Goal: Transaction & Acquisition: Obtain resource

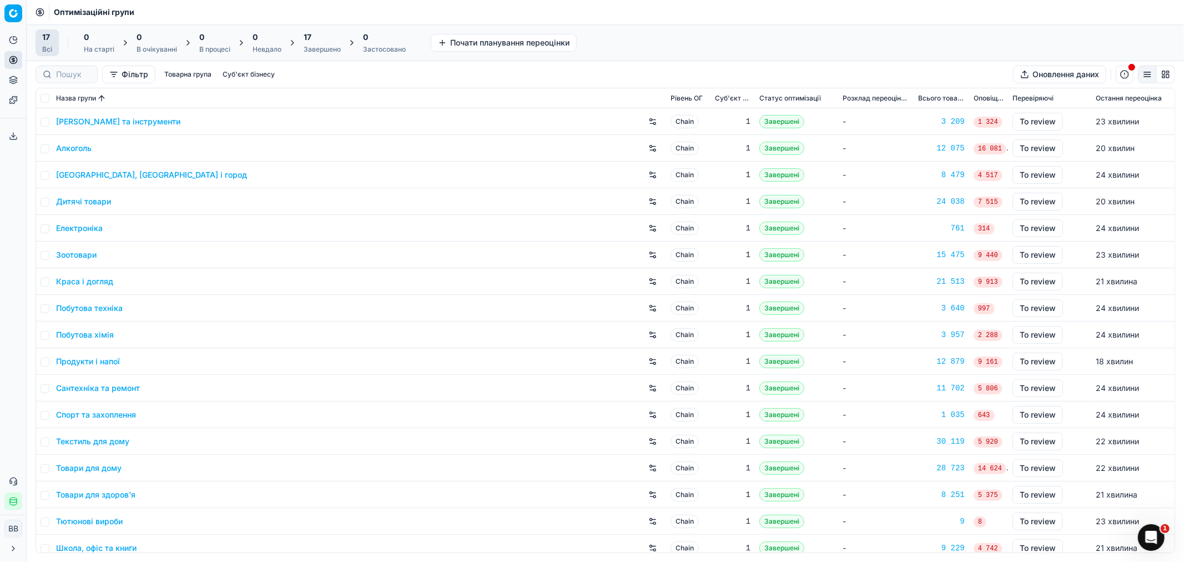
click at [314, 45] on div "Завершено" at bounding box center [322, 49] width 37 height 9
click at [390, 43] on button "Застосувати ціни Всі" at bounding box center [392, 43] width 94 height 18
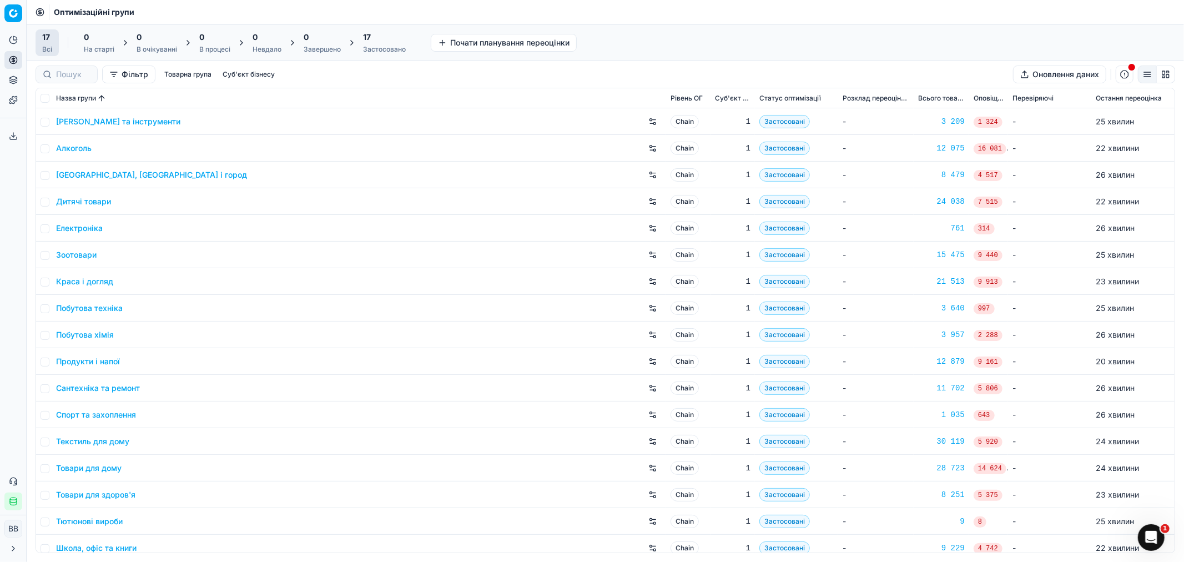
click at [373, 41] on div "17" at bounding box center [384, 37] width 43 height 11
click at [470, 43] on button "Експортувати ціни Всі" at bounding box center [459, 43] width 98 height 18
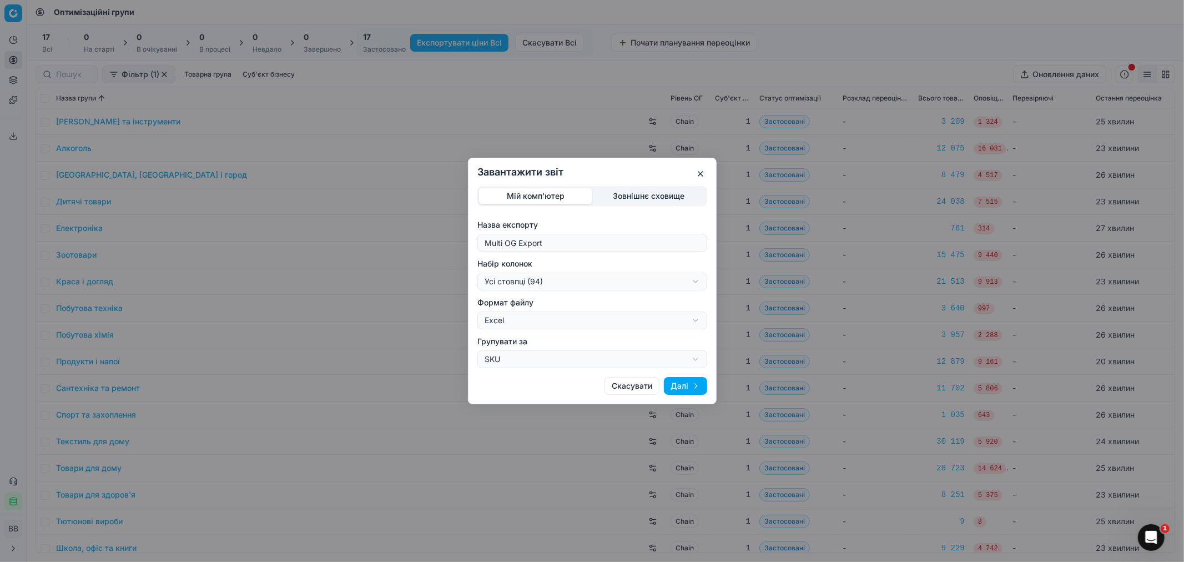
click at [636, 196] on div "Завантажити звіт Мій комп'ютер Зовнішнє сховище Назва експорту Multi OG Export …" at bounding box center [592, 281] width 1184 height 562
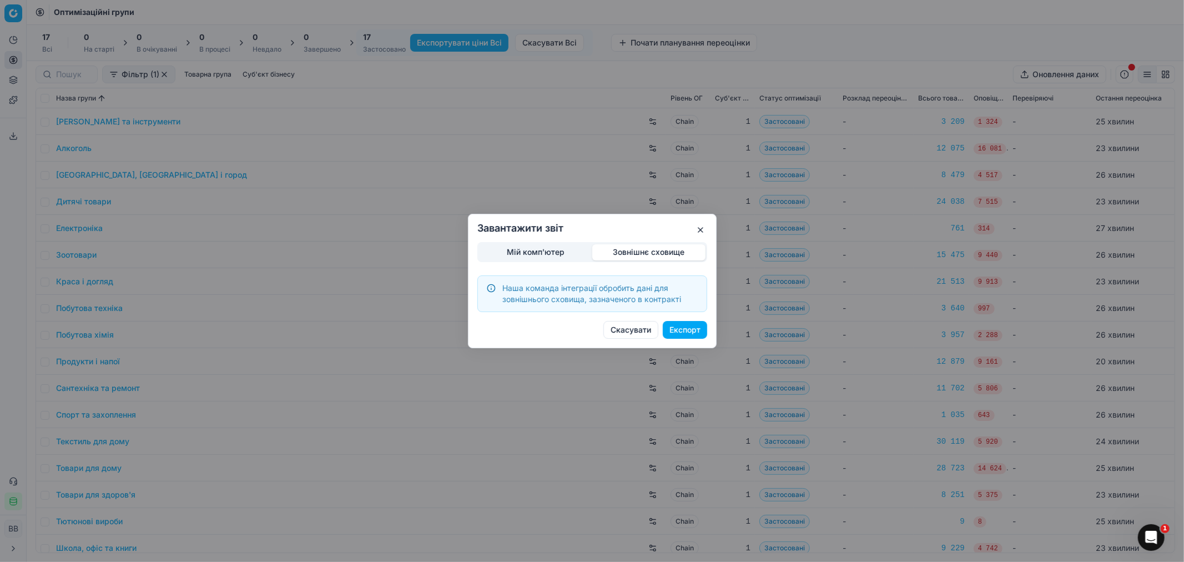
click at [518, 252] on div "Мій комп'ютер Зовнішнє сховище Наша команда інтеграції обробить дані для зовніш…" at bounding box center [593, 277] width 230 height 70
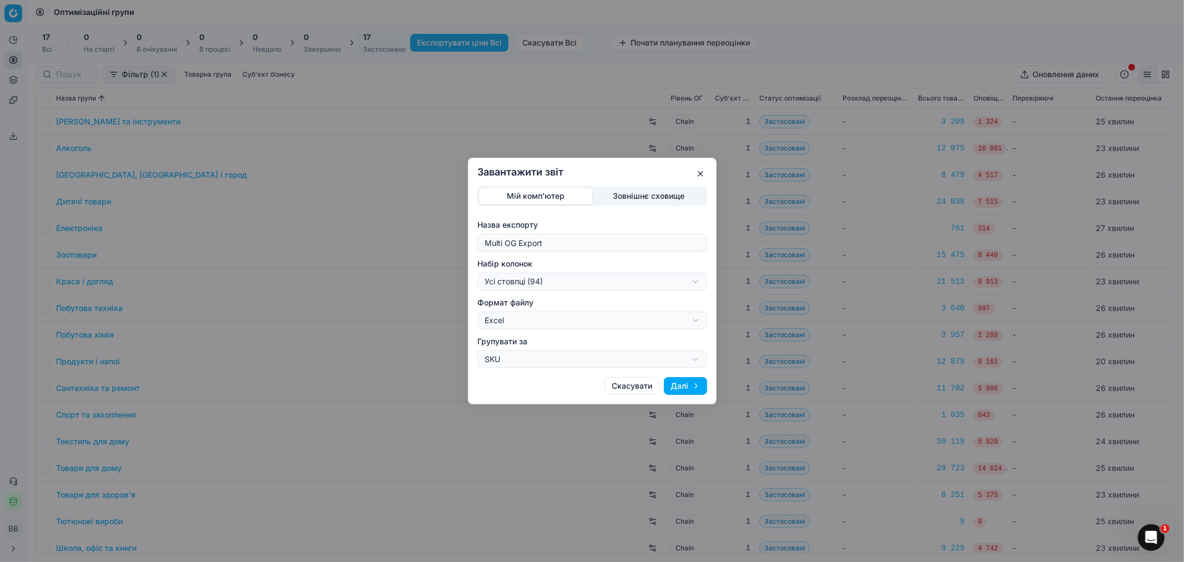
click at [574, 320] on div "Завантажити звіт Мій комп'ютер Зовнішнє сховище Назва експорту Multi OG Export …" at bounding box center [592, 281] width 1184 height 562
click at [557, 359] on div "Завантажити звіт Мій комп'ютер Зовнішнє сховище Назва експорту Multi OG Export …" at bounding box center [592, 281] width 1184 height 562
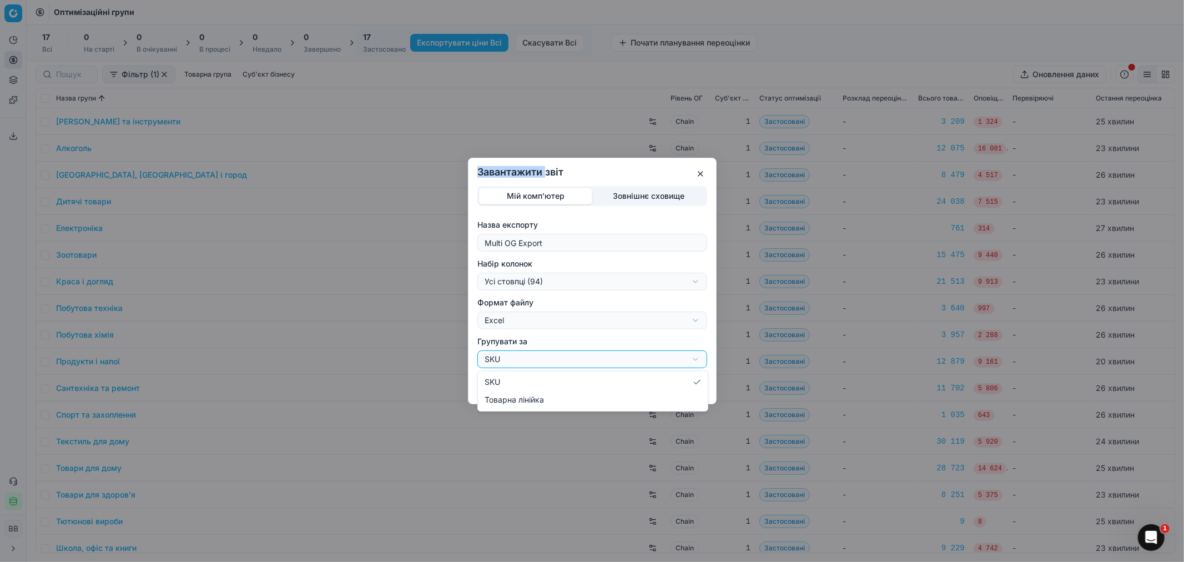
click at [557, 359] on div "Завантажити звіт Мій комп'ютер Зовнішнє сховище Назва експорту Multi OG Export …" at bounding box center [592, 281] width 1184 height 562
click at [555, 281] on div "Завантажити звіт Мій комп'ютер Зовнішнє сховище Назва експорту Multi OG Export …" at bounding box center [592, 281] width 1184 height 562
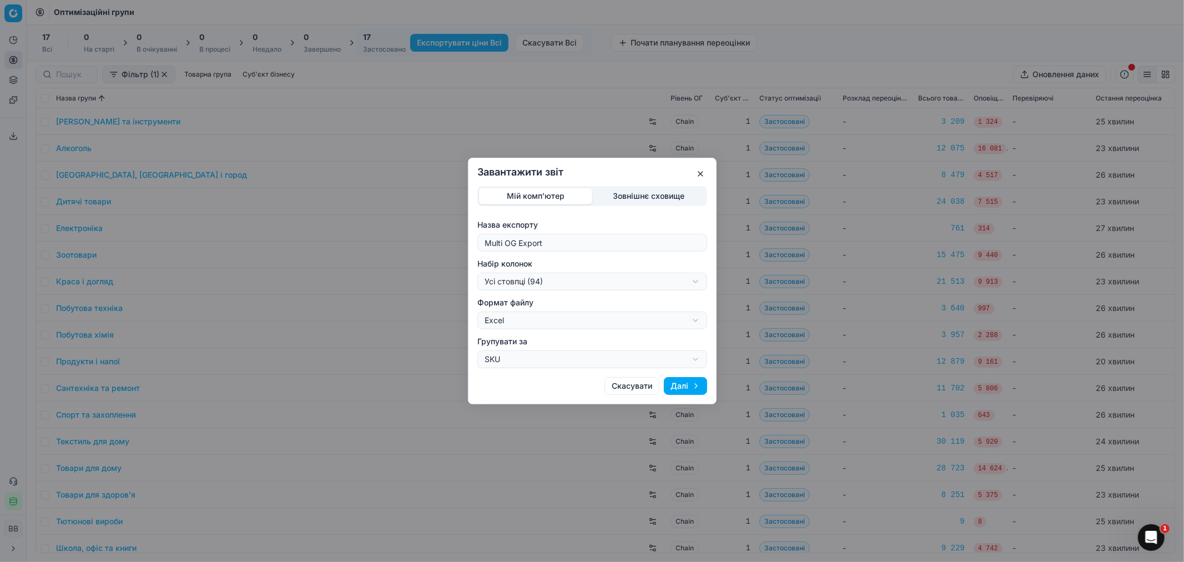
click at [555, 281] on div "Завантажити звіт Мій комп'ютер Зовнішнє сховище Назва експорту Multi OG Export …" at bounding box center [592, 281] width 1184 height 562
click at [545, 283] on div "Завантажити звіт Мій комп'ютер Зовнішнє сховище Назва експорту Multi OG Export …" at bounding box center [592, 281] width 1184 height 562
click at [545, 250] on div "Завантажити звіт Мій комп'ютер Зовнішнє сховище Назва експорту Multi OG Export …" at bounding box center [592, 281] width 1184 height 562
click at [703, 170] on button "button" at bounding box center [700, 173] width 13 height 13
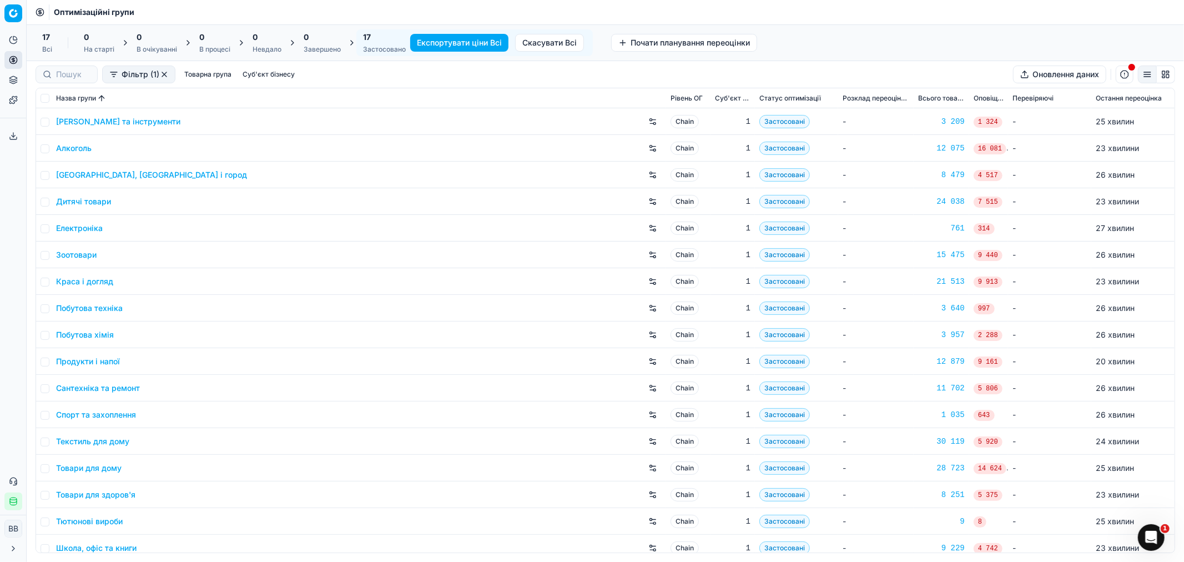
click at [463, 43] on button "Експортувати ціни Всі" at bounding box center [459, 43] width 98 height 18
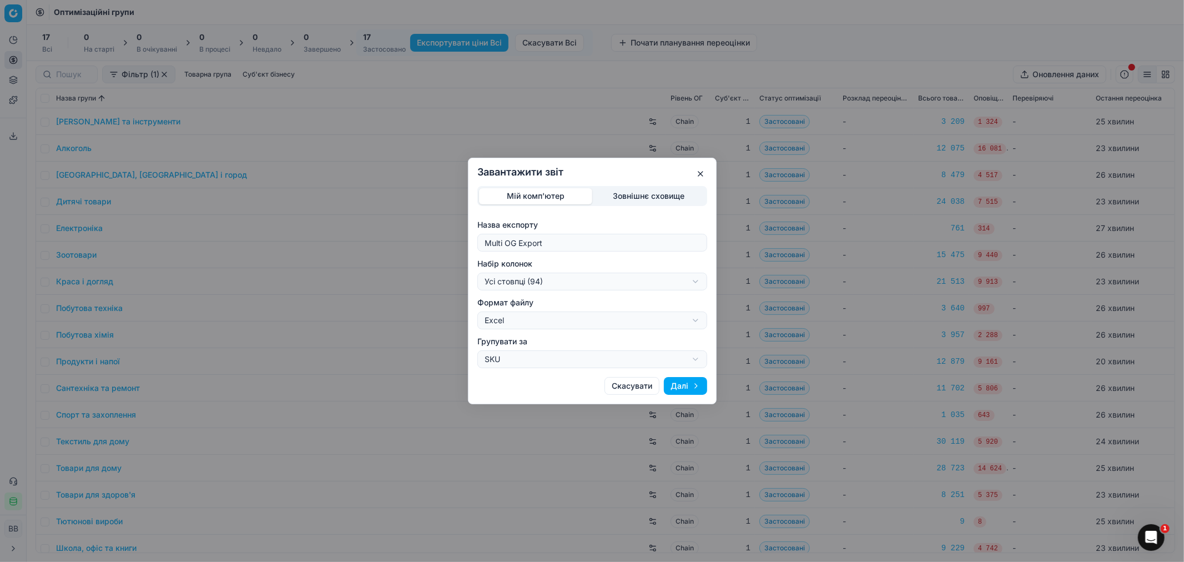
click at [640, 197] on div "Завантажити звіт Мій комп'ютер Зовнішнє сховище Назва експорту Multi OG Export …" at bounding box center [592, 281] width 1184 height 562
click at [543, 249] on div "Мій комп'ютер Зовнішнє сховище Назва експорту Multi OG Export Набір колонок Усі…" at bounding box center [593, 277] width 230 height 182
click at [681, 383] on button "Далі" at bounding box center [685, 386] width 43 height 18
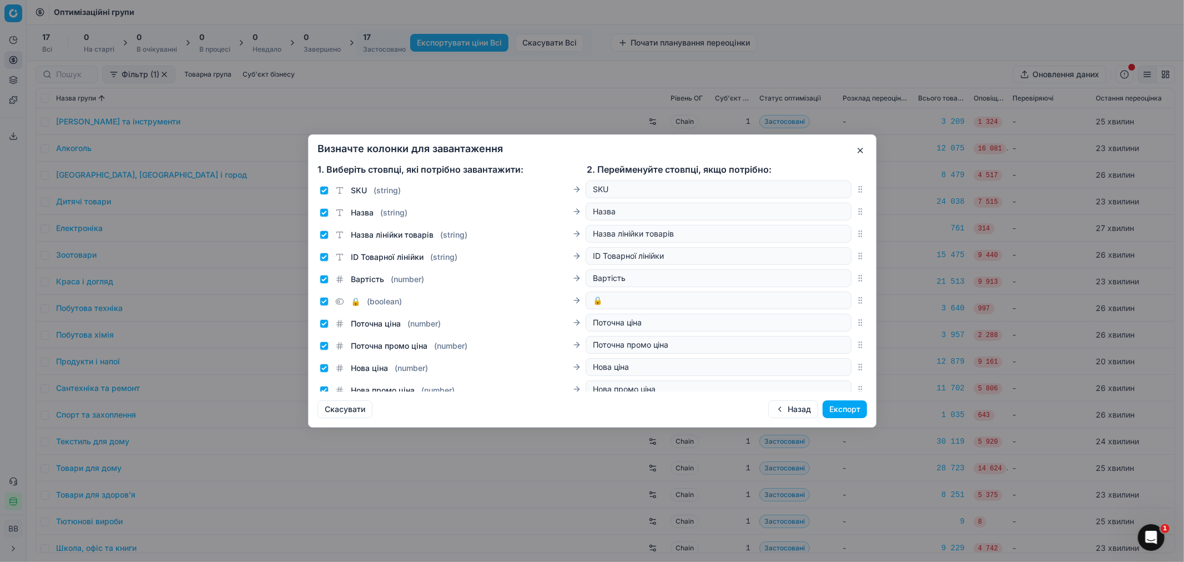
click at [861, 148] on button "button" at bounding box center [860, 150] width 13 height 13
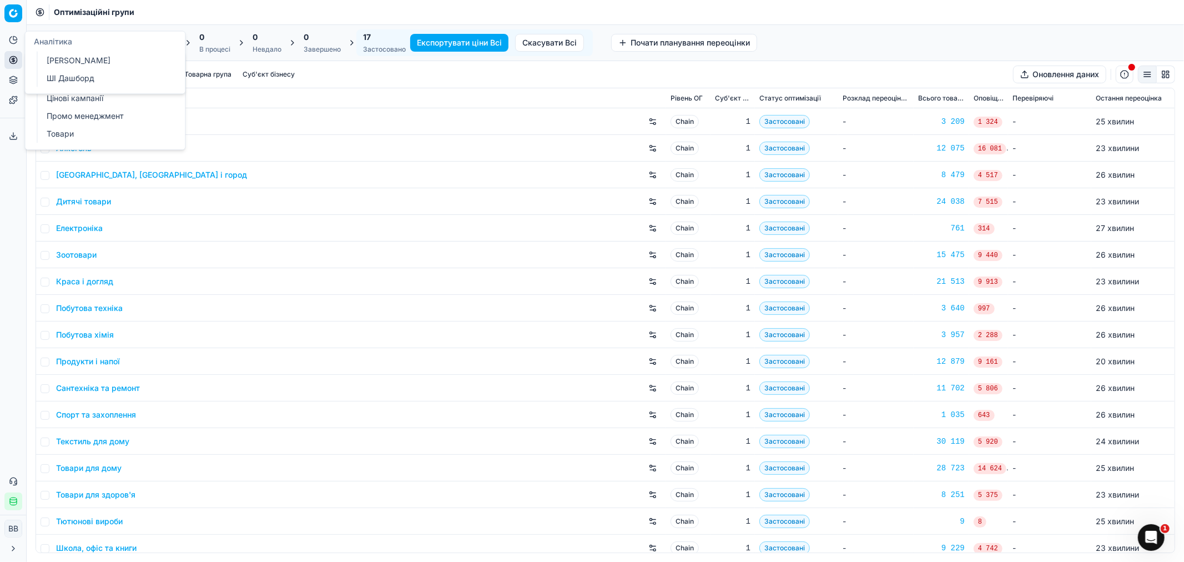
click at [10, 42] on icon at bounding box center [12, 40] width 7 height 7
click at [98, 84] on link "Оптимізаційні групи" at bounding box center [106, 81] width 129 height 16
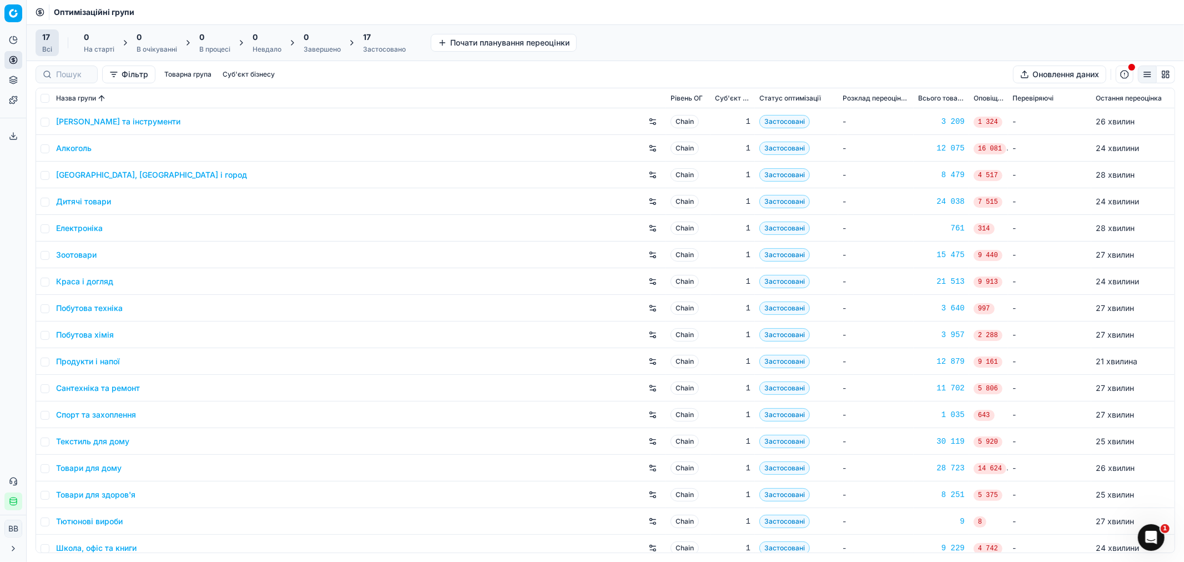
click at [378, 45] on div "Застосовано" at bounding box center [384, 49] width 43 height 9
click at [451, 42] on button "Експортувати ціни Всі" at bounding box center [459, 43] width 98 height 18
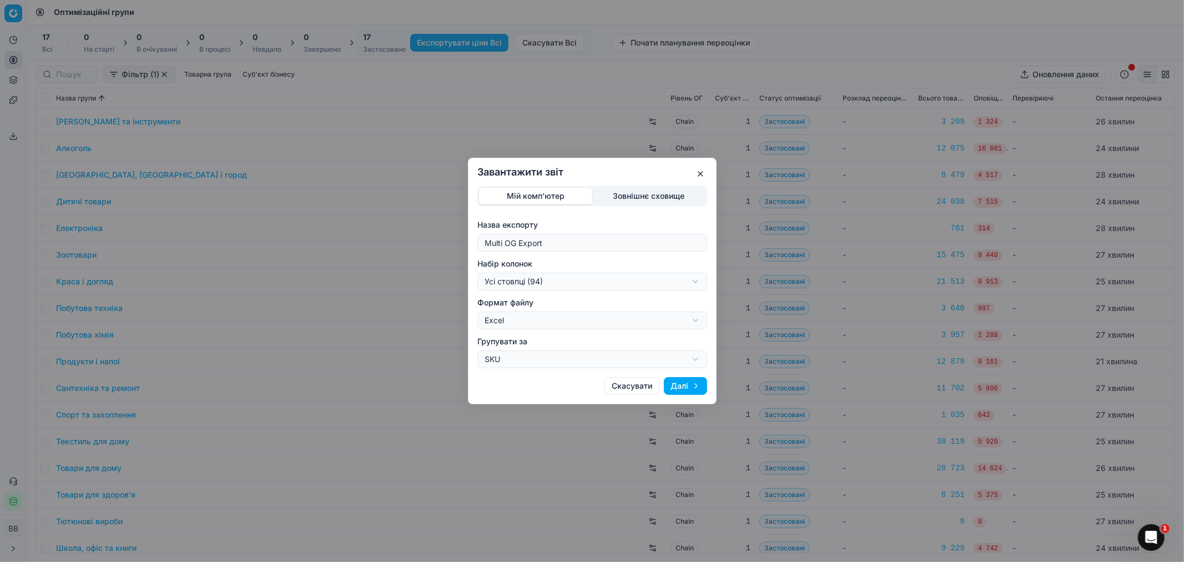
click at [531, 312] on div "Завантажити звіт Мій комп'ютер Зовнішнє сховище Назва експорту Multi OG Export …" at bounding box center [592, 281] width 1184 height 562
click at [545, 317] on div "Завантажити звіт Мій комп'ютер Зовнішнє сховище Назва експорту Multi OG Export …" at bounding box center [592, 281] width 1184 height 562
click at [520, 359] on div "Завантажити звіт Мій комп'ютер Зовнішнє сховище Назва експорту Multi OG Export …" at bounding box center [592, 281] width 1184 height 562
click at [531, 360] on div "Завантажити звіт Мій комп'ютер Зовнішнє сховище Назва експорту Multi OG Export …" at bounding box center [592, 281] width 1184 height 562
click at [538, 282] on div "Завантажити звіт Мій комп'ютер Зовнішнє сховище Назва експорту Multi OG Export …" at bounding box center [592, 281] width 1184 height 562
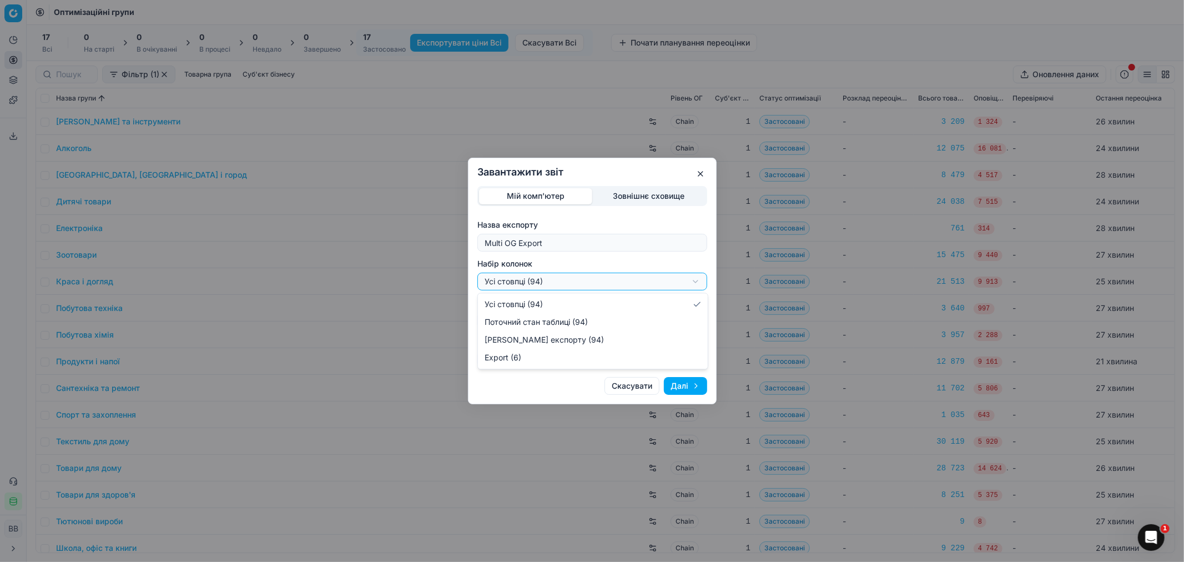
click at [548, 279] on div "Завантажити звіт Мій комп'ютер Зовнішнє сховище Назва експорту Multi OG Export …" at bounding box center [592, 281] width 1184 height 562
click at [536, 242] on input "Multi OG Export" at bounding box center [593, 242] width 220 height 17
click at [697, 174] on button "button" at bounding box center [700, 173] width 13 height 13
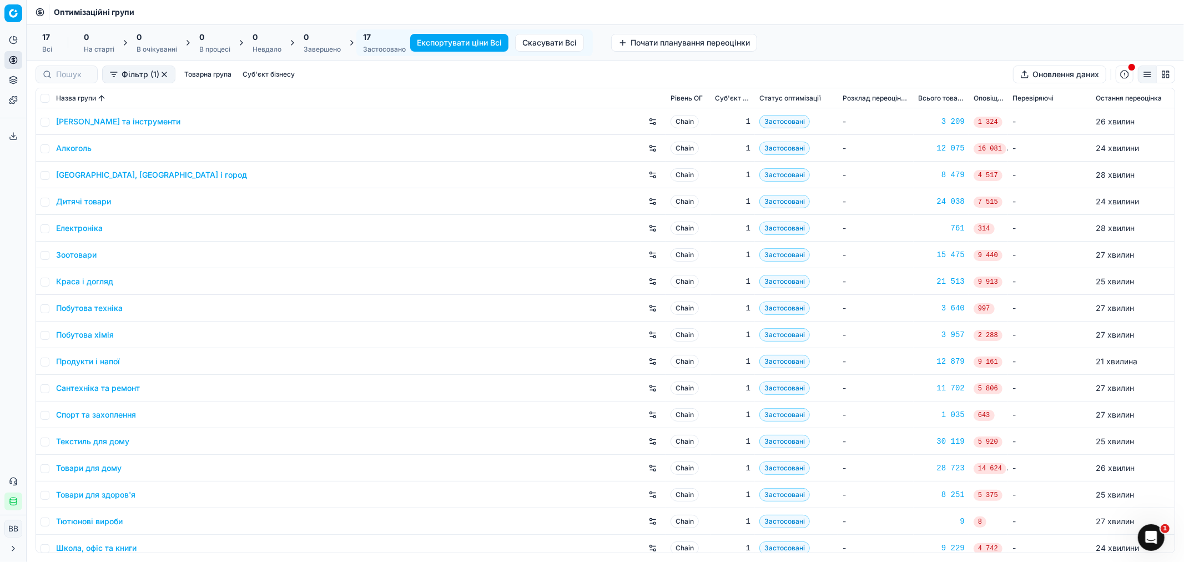
click at [468, 47] on button "Експортувати ціни Всі" at bounding box center [459, 43] width 98 height 18
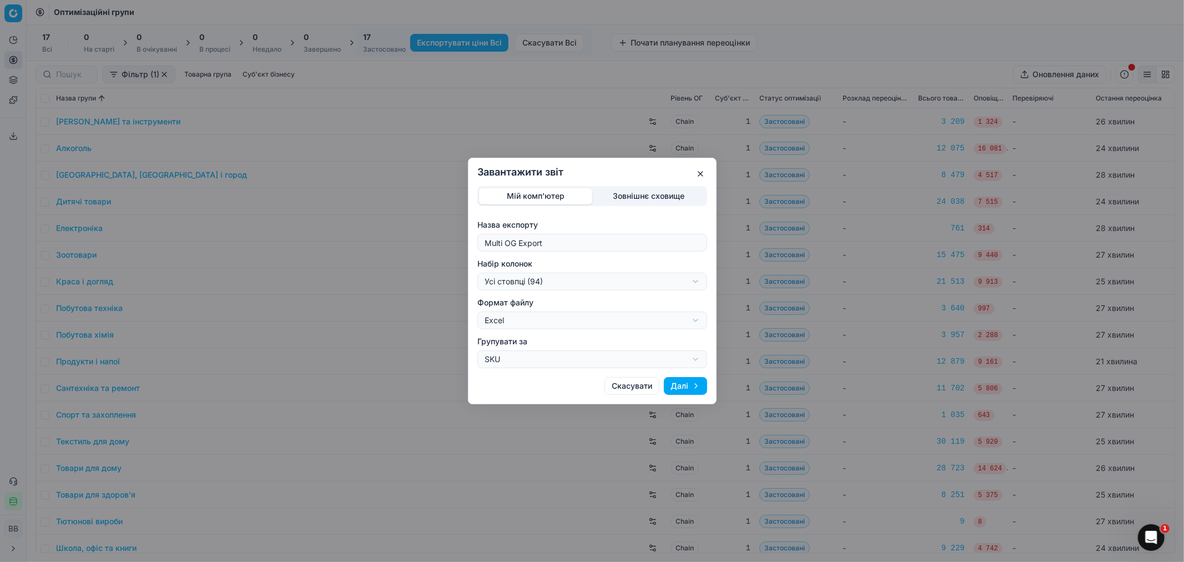
click at [622, 195] on div "Завантажити звіт Мій комп'ютер Зовнішнє сховище Назва експорту Multi OG Export …" at bounding box center [592, 281] width 1184 height 562
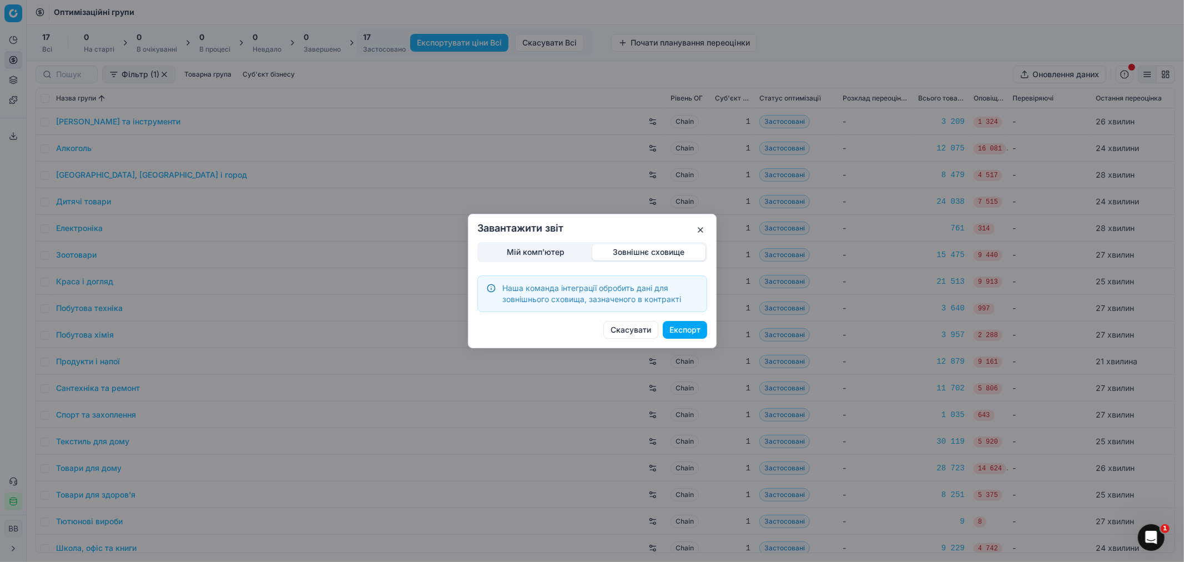
click at [684, 330] on button "Експорт" at bounding box center [685, 330] width 44 height 18
